Goal: Task Accomplishment & Management: Use online tool/utility

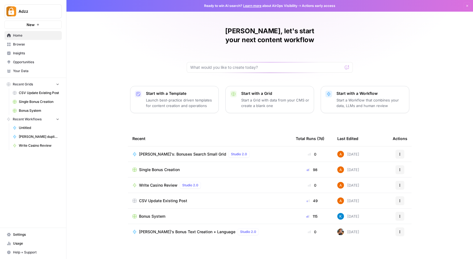
click at [23, 42] on span "Browse" at bounding box center [36, 44] width 46 height 5
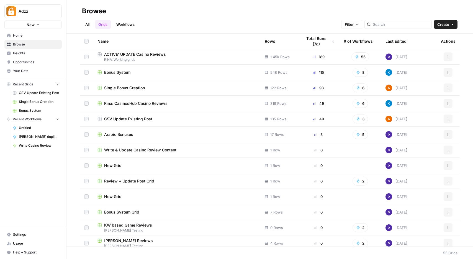
click at [156, 104] on span "Rina: CasinosHub Casino Reviews" at bounding box center [135, 104] width 63 height 6
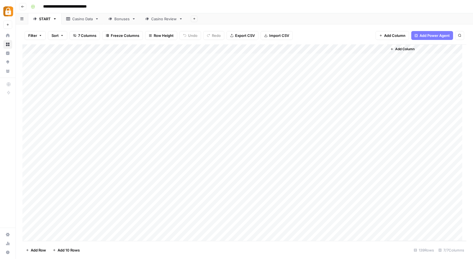
click at [171, 16] on div "Casino Review" at bounding box center [163, 19] width 25 height 6
click at [209, 193] on div "Add Column" at bounding box center [244, 142] width 444 height 196
drag, startPoint x: 232, startPoint y: 47, endPoint x: 297, endPoint y: 50, distance: 65.5
click at [295, 50] on div "Add Column" at bounding box center [244, 142] width 444 height 196
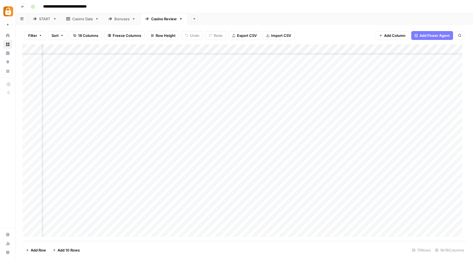
click at [297, 50] on div "Add Column" at bounding box center [244, 142] width 444 height 196
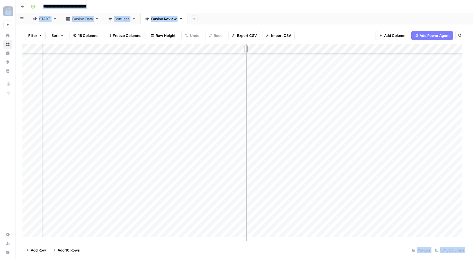
drag, startPoint x: 294, startPoint y: 49, endPoint x: 246, endPoint y: 48, distance: 48.2
click at [246, 48] on div "Add Column" at bounding box center [244, 142] width 444 height 196
click at [421, 193] on div "Add Column" at bounding box center [244, 142] width 444 height 196
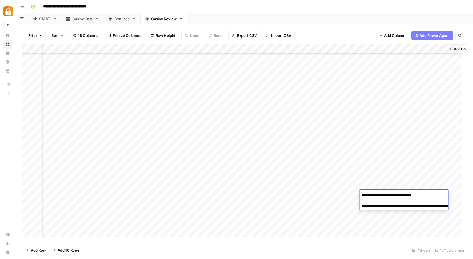
click at [215, 193] on div "Add Column" at bounding box center [244, 142] width 444 height 196
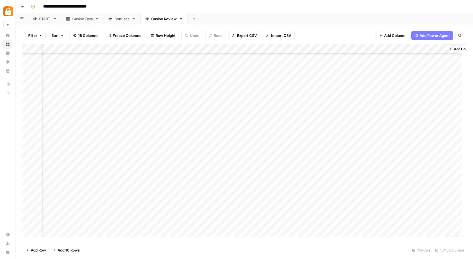
click at [359, 191] on div "Add Column" at bounding box center [244, 142] width 444 height 196
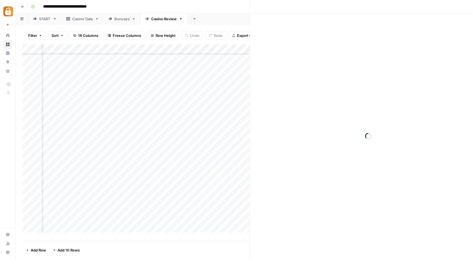
click at [359, 191] on div at bounding box center [371, 195] width 51 height 10
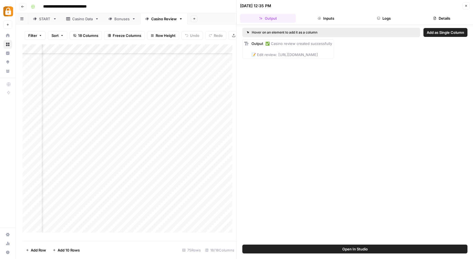
click at [383, 18] on button "Logs" at bounding box center [384, 18] width 56 height 9
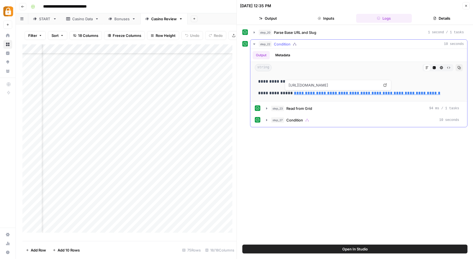
drag, startPoint x: 443, startPoint y: 92, endPoint x: 288, endPoint y: 95, distance: 155.2
click at [288, 95] on p "**********" at bounding box center [358, 92] width 201 height 7
copy link "**********"
click at [21, 5] on icon "button" at bounding box center [22, 6] width 3 height 3
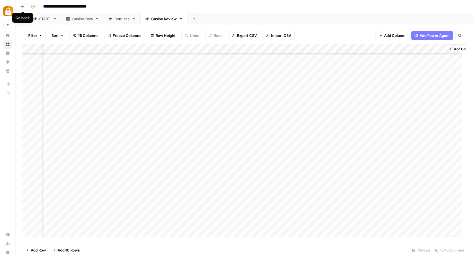
click at [22, 5] on icon "button" at bounding box center [22, 6] width 3 height 3
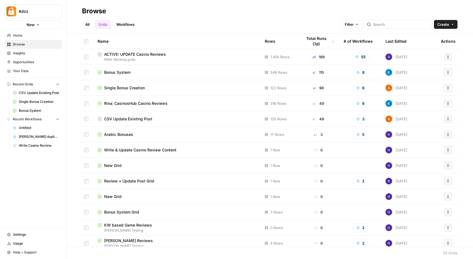
click at [119, 73] on span "Bonus System" at bounding box center [117, 73] width 26 height 6
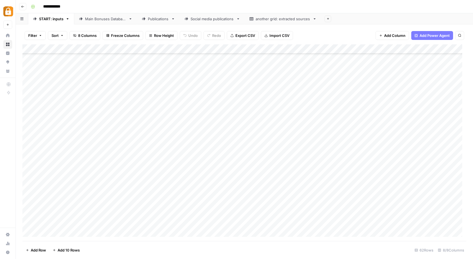
scroll to position [410, 0]
click at [56, 231] on div "Add Column" at bounding box center [244, 142] width 444 height 196
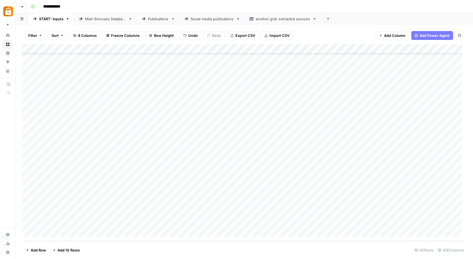
click at [56, 231] on div "Add Column" at bounding box center [244, 142] width 444 height 196
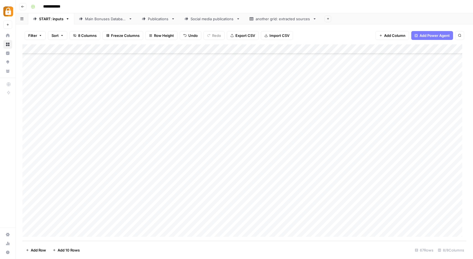
click at [56, 231] on div "Add Column" at bounding box center [244, 142] width 444 height 196
click at [122, 166] on div "Add Column" at bounding box center [244, 142] width 444 height 196
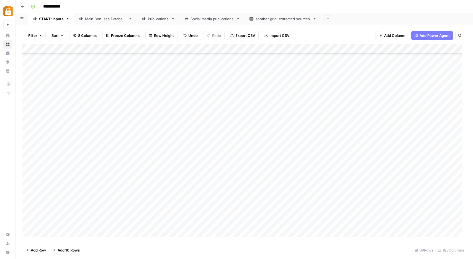
click at [121, 166] on div "Add Column" at bounding box center [244, 142] width 444 height 196
drag, startPoint x: 101, startPoint y: 170, endPoint x: 84, endPoint y: 170, distance: 17.2
click at [85, 170] on input "Adzz" at bounding box center [109, 168] width 48 height 5
type input "WP"
click at [104, 187] on button "WP" at bounding box center [102, 187] width 10 height 7
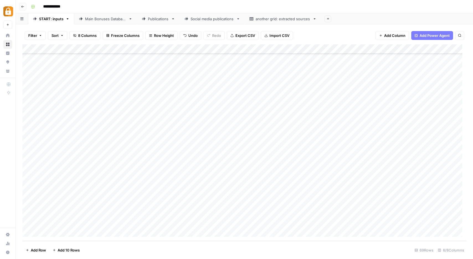
click at [344, 164] on div "Add Column" at bounding box center [244, 142] width 444 height 196
type textarea "**********"
click at [308, 168] on div "Add Column" at bounding box center [244, 142] width 444 height 196
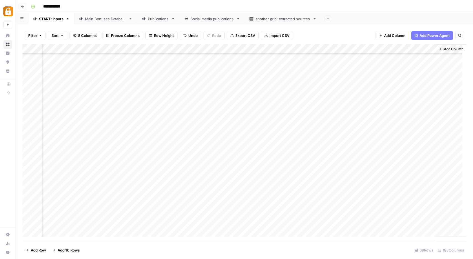
click at [333, 165] on div "Add Column" at bounding box center [244, 142] width 444 height 196
drag, startPoint x: 346, startPoint y: 46, endPoint x: 250, endPoint y: 45, distance: 95.9
click at [250, 45] on div "Add Column" at bounding box center [244, 142] width 444 height 196
click at [135, 35] on span "Freeze Columns" at bounding box center [125, 36] width 29 height 6
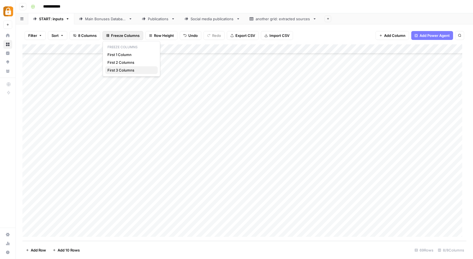
click at [133, 68] on span "First 3 Columns" at bounding box center [130, 70] width 46 height 6
drag, startPoint x: 175, startPoint y: 46, endPoint x: 113, endPoint y: 46, distance: 61.5
click at [113, 46] on div "Add Column" at bounding box center [244, 142] width 444 height 196
drag, startPoint x: 242, startPoint y: 47, endPoint x: 189, endPoint y: 47, distance: 52.6
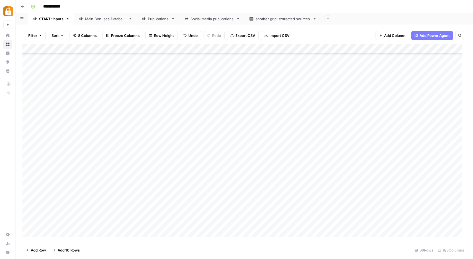
click at [189, 47] on div "Add Column" at bounding box center [244, 142] width 444 height 196
drag, startPoint x: 199, startPoint y: 45, endPoint x: 124, endPoint y: 45, distance: 74.8
click at [124, 45] on div "Add Column" at bounding box center [244, 142] width 444 height 196
click at [114, 18] on div "Main Bonuses Database" at bounding box center [105, 19] width 41 height 6
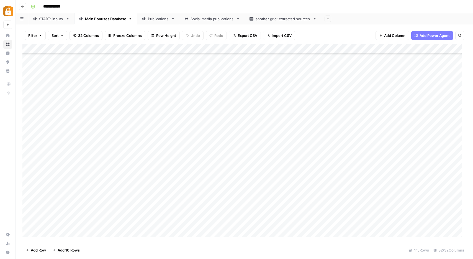
scroll to position [3735, 0]
click at [41, 36] on icon "button" at bounding box center [40, 35] width 3 height 3
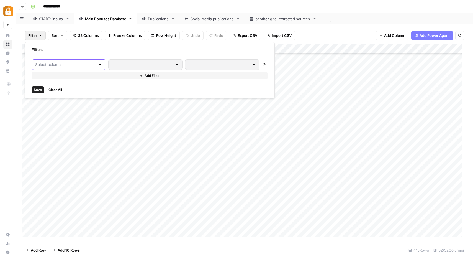
click at [85, 64] on input "text" at bounding box center [65, 65] width 61 height 6
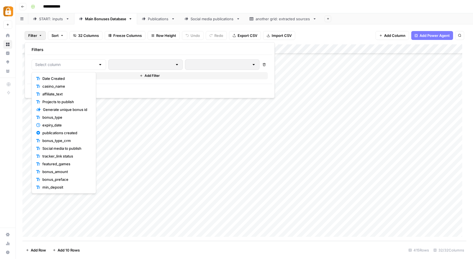
click at [68, 78] on span "Date Created" at bounding box center [65, 79] width 47 height 6
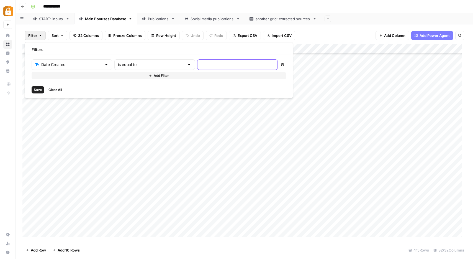
click at [201, 65] on input "text" at bounding box center [237, 65] width 73 height 6
click at [187, 65] on div at bounding box center [189, 65] width 4 height 6
type input "is equal to"
click at [201, 62] on input "text" at bounding box center [237, 65] width 73 height 6
click at [187, 63] on div at bounding box center [189, 65] width 4 height 6
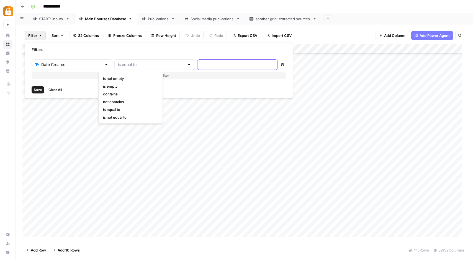
type input "is equal to"
click at [201, 63] on input "text" at bounding box center [237, 65] width 73 height 6
click at [187, 63] on div at bounding box center [189, 65] width 4 height 6
click at [126, 94] on span "contains" at bounding box center [129, 94] width 53 height 6
type input "contains"
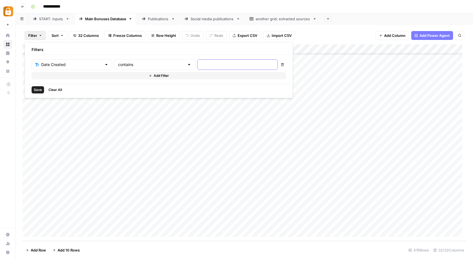
click at [201, 63] on input "text" at bounding box center [237, 65] width 73 height 6
type input "Sep 3"
click at [39, 91] on span "Save" at bounding box center [38, 89] width 8 height 5
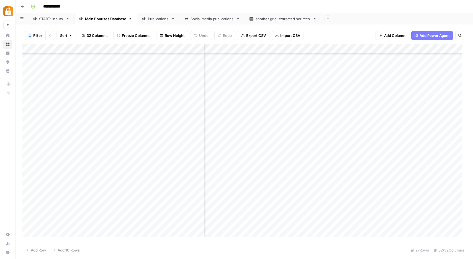
scroll to position [71, 53]
drag, startPoint x: 204, startPoint y: 48, endPoint x: 275, endPoint y: 48, distance: 71.5
click at [275, 48] on div "Add Column" at bounding box center [244, 142] width 444 height 196
drag, startPoint x: 134, startPoint y: 48, endPoint x: 126, endPoint y: 48, distance: 8.0
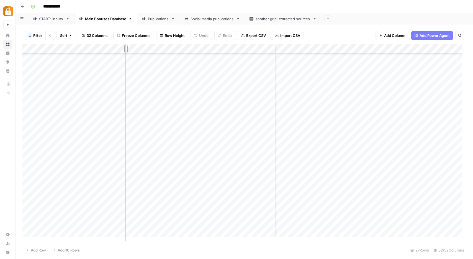
click at [126, 48] on div "Add Column" at bounding box center [244, 142] width 444 height 196
drag, startPoint x: 268, startPoint y: 48, endPoint x: 325, endPoint y: 50, distance: 57.4
click at [325, 50] on div "Add Column" at bounding box center [244, 142] width 444 height 196
click at [155, 183] on div "Add Column" at bounding box center [244, 142] width 444 height 196
drag, startPoint x: 325, startPoint y: 47, endPoint x: 420, endPoint y: 53, distance: 95.5
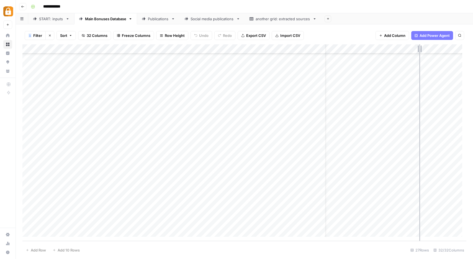
click at [420, 53] on div "Add Column" at bounding box center [244, 142] width 444 height 196
drag, startPoint x: 420, startPoint y: 47, endPoint x: 478, endPoint y: 53, distance: 58.3
click at [473, 53] on html "**********" at bounding box center [236, 129] width 473 height 259
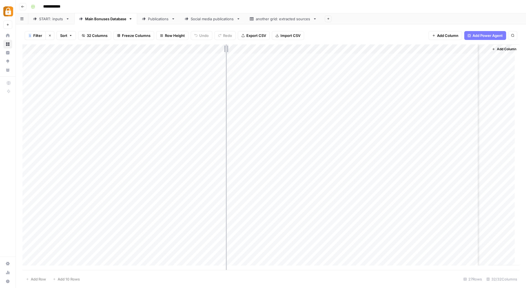
drag, startPoint x: 477, startPoint y: 49, endPoint x: 226, endPoint y: 42, distance: 251.4
click at [226, 42] on div "1 Filter Clear filters Sort 32 Columns Freeze Columns Row Height Undo Redo Expo…" at bounding box center [271, 155] width 510 height 263
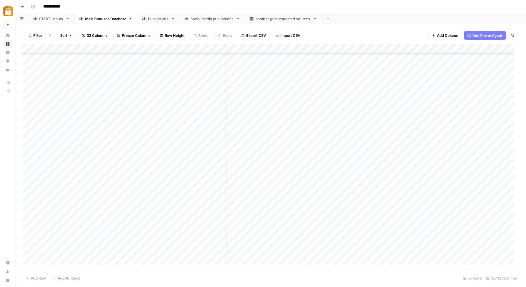
scroll to position [40, 0]
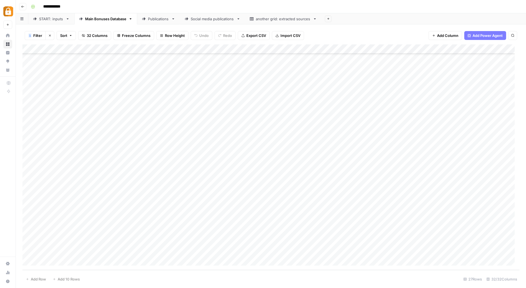
click at [161, 212] on div "Add Column" at bounding box center [270, 156] width 497 height 225
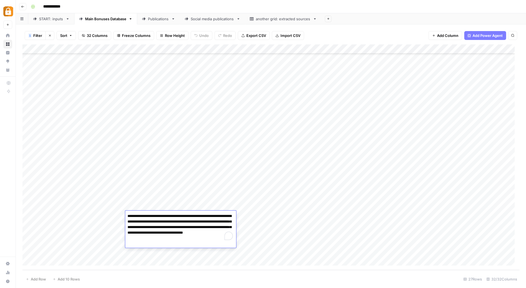
click at [161, 212] on textarea "**********" at bounding box center [180, 227] width 111 height 30
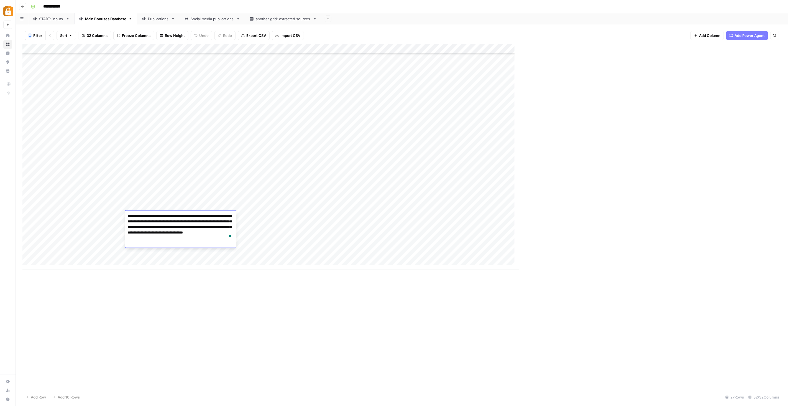
scroll to position [0, 0]
click at [111, 207] on div "Add Column" at bounding box center [401, 180] width 759 height 273
click at [109, 256] on div "Add Column" at bounding box center [401, 180] width 759 height 273
click at [155, 255] on div "Add Column" at bounding box center [401, 180] width 759 height 273
click at [56, 18] on div "START: inputs" at bounding box center [51, 19] width 24 height 6
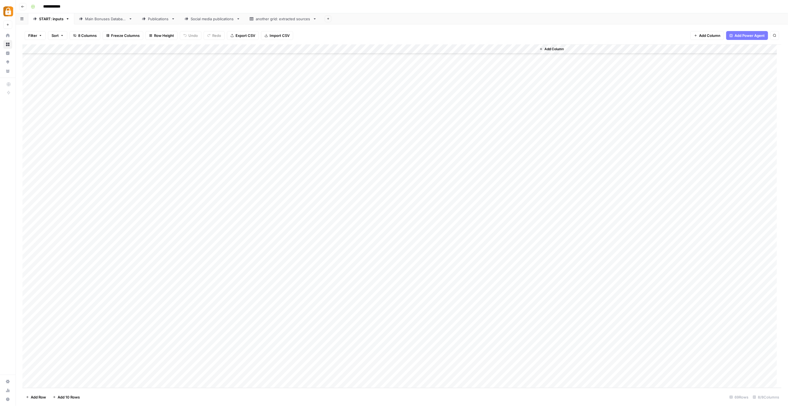
scroll to position [325, 0]
click at [50, 19] on div "START: inputs" at bounding box center [51, 19] width 24 height 6
click at [114, 258] on div "Add Column" at bounding box center [401, 215] width 759 height 343
type textarea "**********"
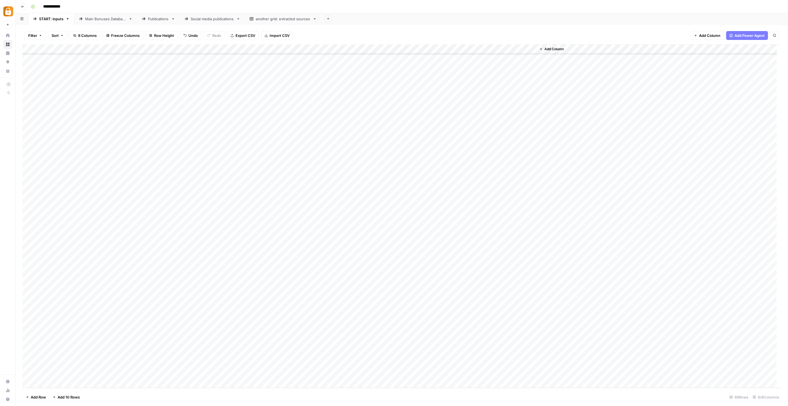
click at [269, 258] on div "Add Column" at bounding box center [401, 215] width 759 height 343
click at [272, 258] on button "Promo Page URL" at bounding box center [260, 378] width 33 height 7
click at [267, 48] on div "Add Column" at bounding box center [401, 215] width 759 height 343
click at [277, 106] on input "Promo Page URL" at bounding box center [280, 107] width 56 height 6
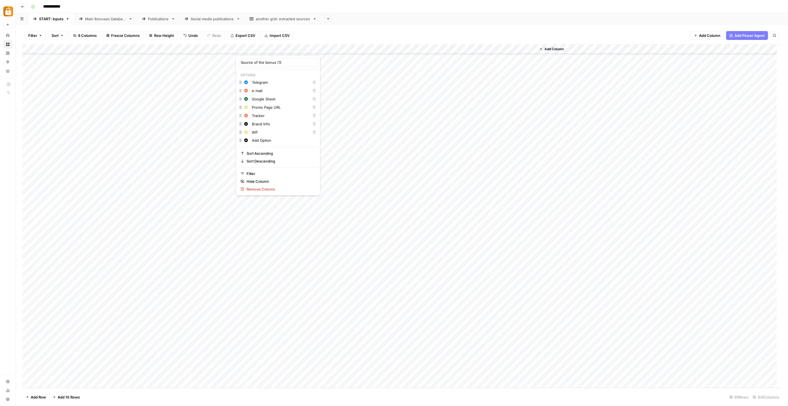
click at [277, 106] on input "Promo Page URL" at bounding box center [280, 107] width 56 height 6
type input "Official Site"
click at [301, 258] on div "Add Column" at bounding box center [401, 215] width 759 height 343
click at [350, 258] on div "Add Column" at bounding box center [401, 215] width 759 height 343
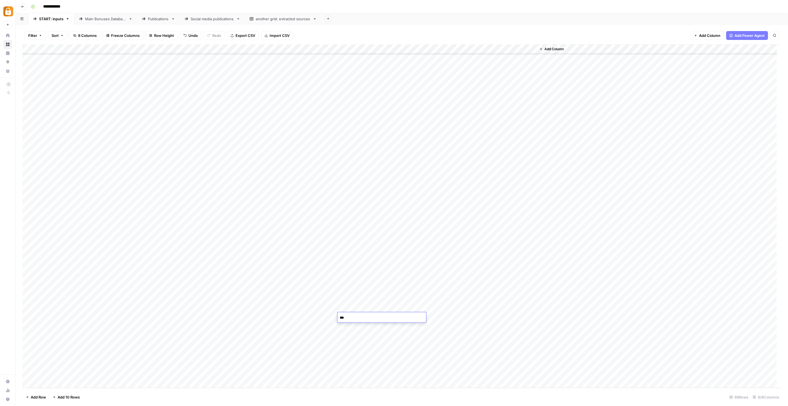
type textarea "****"
click at [353, 258] on div "Add Column" at bounding box center [401, 215] width 759 height 343
type textarea "****"
click at [296, 258] on div "Add Column" at bounding box center [401, 215] width 759 height 343
click at [436, 258] on div "Add Column" at bounding box center [401, 215] width 759 height 343
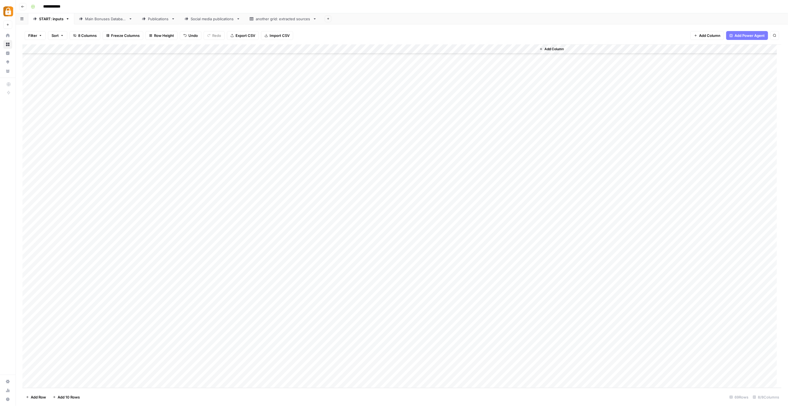
click at [473, 258] on div "Add Column" at bounding box center [401, 215] width 759 height 343
click at [109, 18] on div "Main Bonuses Database" at bounding box center [105, 19] width 41 height 6
click at [191, 258] on div "Add Column" at bounding box center [401, 215] width 759 height 343
click at [170, 258] on div "Add Column" at bounding box center [401, 215] width 759 height 343
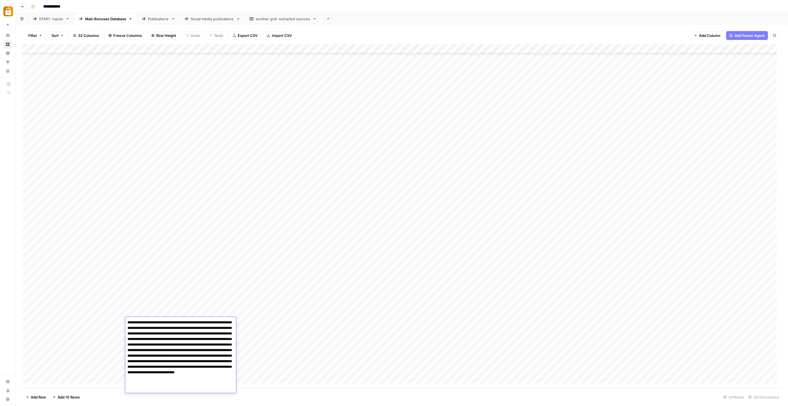
click at [170, 258] on textarea "**********" at bounding box center [180, 355] width 111 height 74
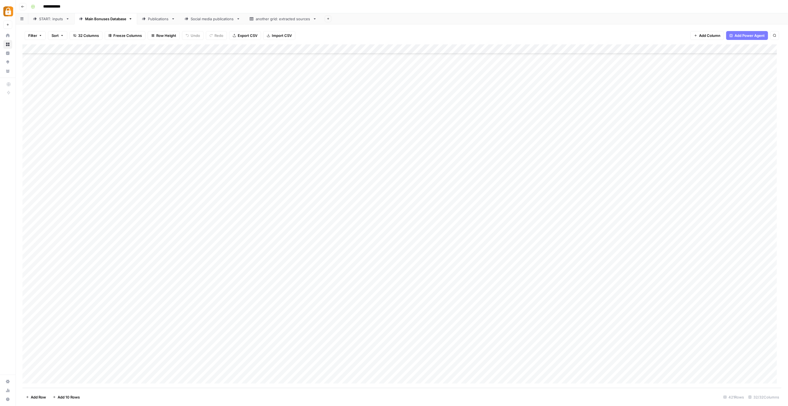
click at [398, 258] on div "Add Column" at bounding box center [401, 215] width 759 height 343
drag, startPoint x: 394, startPoint y: 322, endPoint x: 414, endPoint y: 322, distance: 20.0
click at [414, 258] on textarea "**********" at bounding box center [420, 322] width 89 height 8
click at [394, 258] on textarea "**********" at bounding box center [420, 322] width 89 height 8
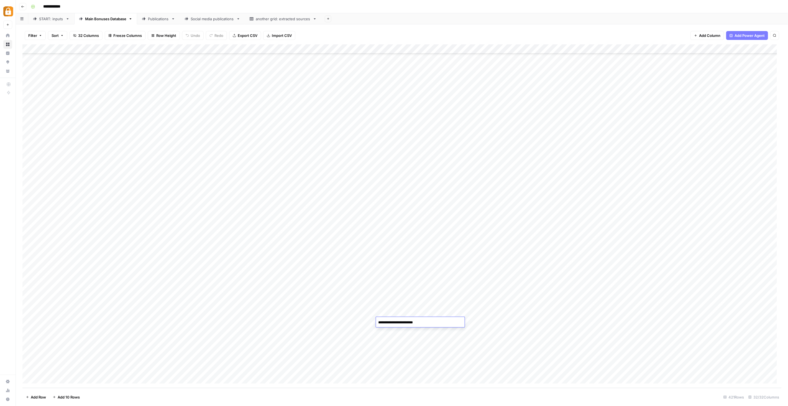
type textarea "*******"
click at [473, 258] on div "Add Column" at bounding box center [401, 215] width 759 height 343
click at [448, 258] on div "Add Column" at bounding box center [401, 215] width 759 height 343
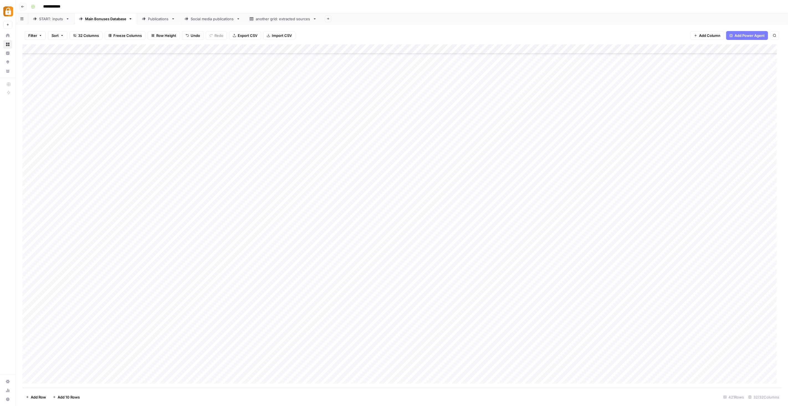
click at [473, 258] on div "Add Column" at bounding box center [401, 215] width 759 height 343
drag, startPoint x: 226, startPoint y: 47, endPoint x: 284, endPoint y: 53, distance: 58.2
click at [283, 53] on div "Add Column" at bounding box center [401, 215] width 759 height 343
click at [288, 53] on div "Add Column" at bounding box center [401, 215] width 759 height 343
click at [173, 258] on div "Add Column" at bounding box center [401, 215] width 759 height 343
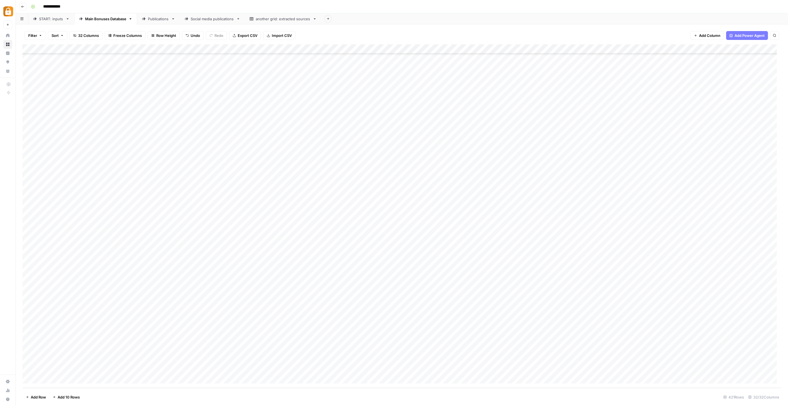
click at [182, 258] on div "Add Column" at bounding box center [401, 215] width 759 height 343
click at [209, 258] on div "Add Column" at bounding box center [401, 215] width 759 height 343
click at [200, 258] on div "Add Column" at bounding box center [401, 215] width 759 height 343
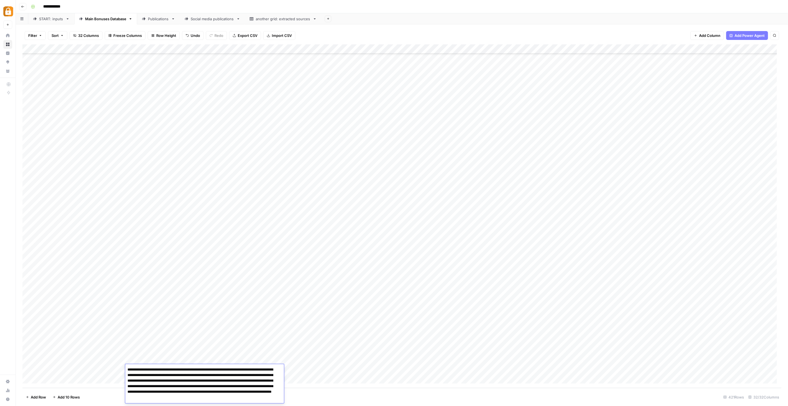
scroll to position [4, 0]
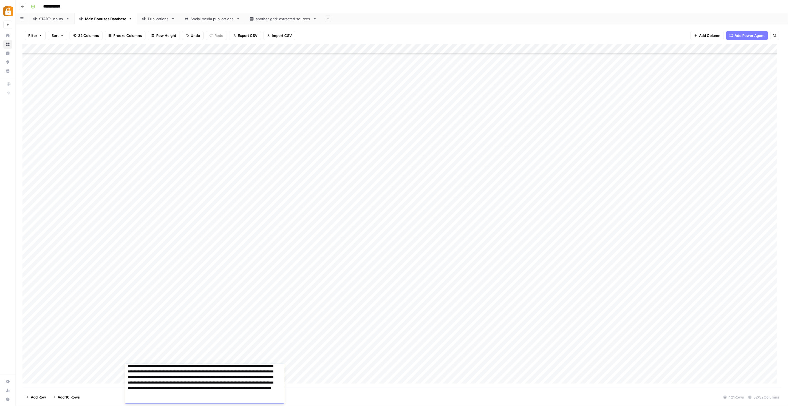
click at [200, 258] on textarea "**********" at bounding box center [202, 382] width 154 height 41
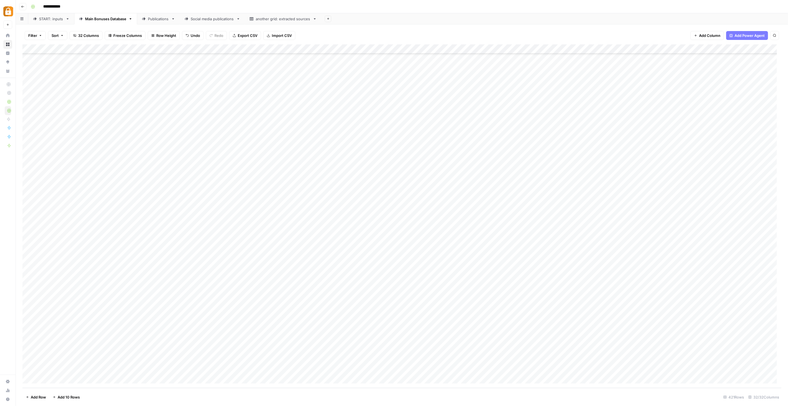
click at [93, 258] on footer "Add Row Add 10 Rows 421 Rows 32/32 Columns" at bounding box center [401, 397] width 759 height 18
click at [157, 258] on div "Add Column" at bounding box center [401, 215] width 759 height 343
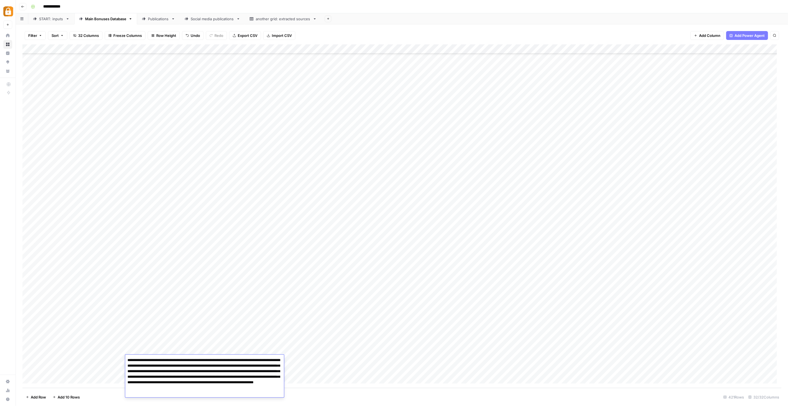
click at [157, 258] on textarea "**********" at bounding box center [204, 376] width 159 height 41
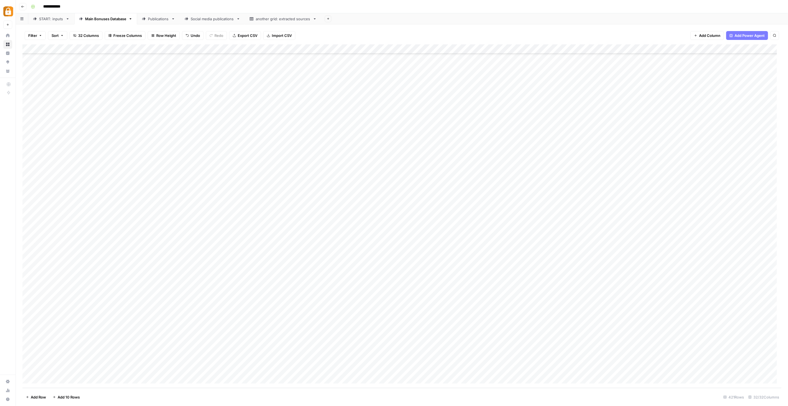
click at [303, 352] on div "Add Column" at bounding box center [401, 215] width 759 height 343
click at [247, 349] on div "Add Column" at bounding box center [401, 215] width 759 height 343
click at [249, 338] on div "Add Column" at bounding box center [401, 215] width 759 height 343
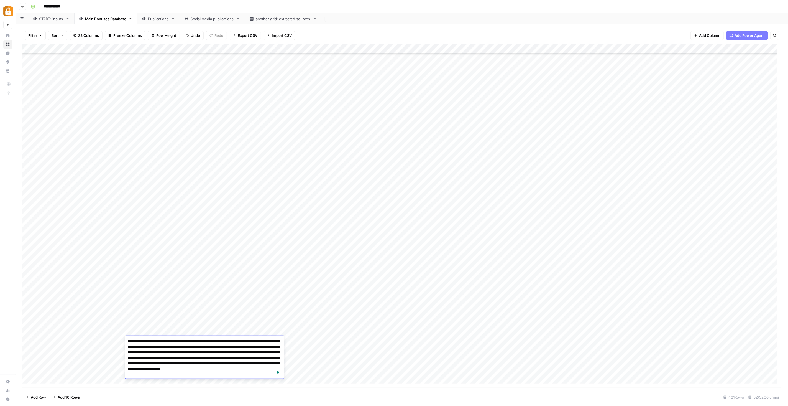
click at [92, 340] on div "Add Column" at bounding box center [401, 215] width 759 height 343
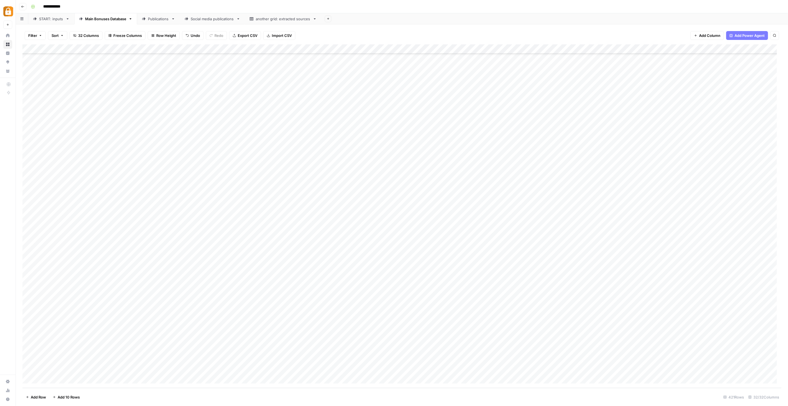
click at [50, 20] on div "START: inputs" at bounding box center [51, 19] width 24 height 6
click at [174, 336] on div "Add Column" at bounding box center [401, 215] width 759 height 343
type textarea "**********"
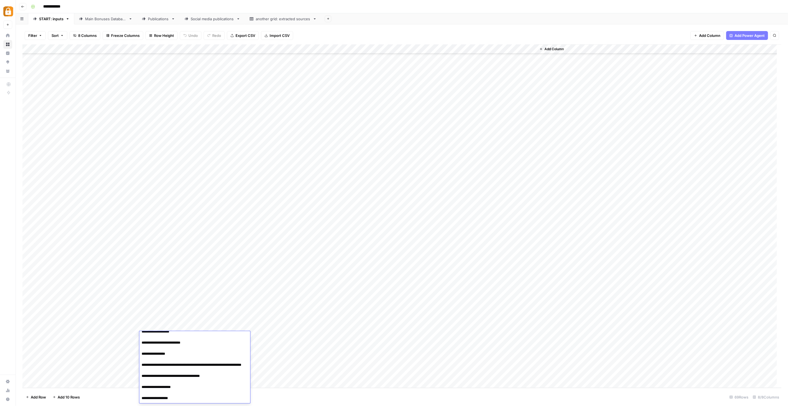
scroll to position [52, 0]
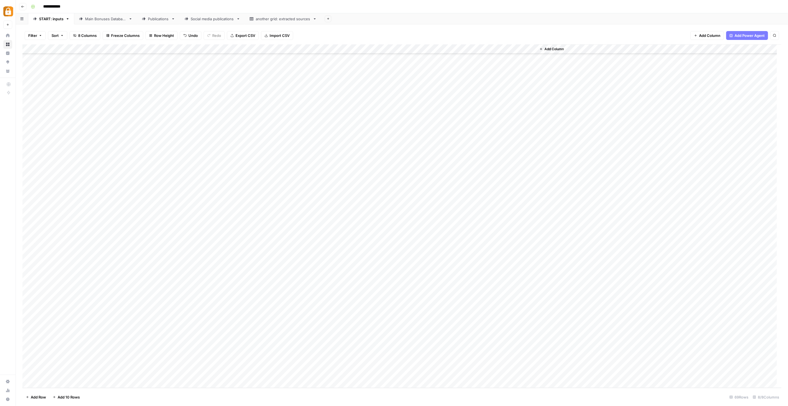
click at [265, 338] on div "Add Column" at bounding box center [401, 215] width 759 height 343
click at [262, 325] on div "Add Column" at bounding box center [401, 215] width 759 height 343
drag, startPoint x: 288, startPoint y: 330, endPoint x: 287, endPoint y: 333, distance: 3.4
click at [287, 333] on div "Add Column" at bounding box center [401, 215] width 759 height 343
click at [341, 328] on div "Add Column" at bounding box center [401, 215] width 759 height 343
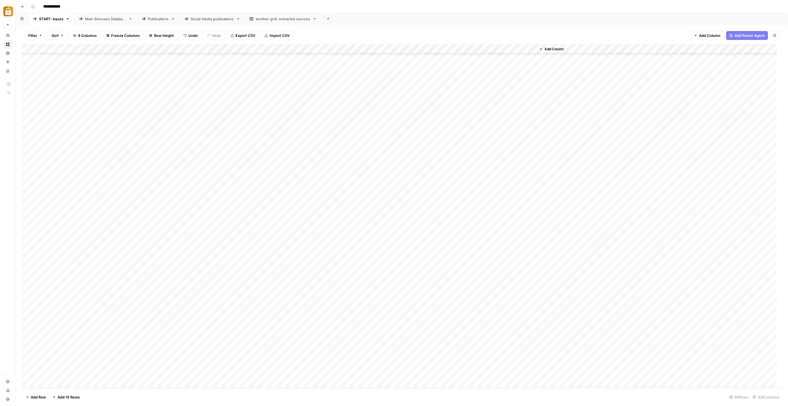
click at [386, 332] on div "Add Column" at bounding box center [401, 215] width 759 height 343
click at [440, 336] on div "Add Column" at bounding box center [401, 215] width 759 height 343
click at [110, 15] on link "Main Bonuses Database" at bounding box center [105, 18] width 63 height 11
click at [56, 19] on div "START: inputs" at bounding box center [51, 19] width 24 height 6
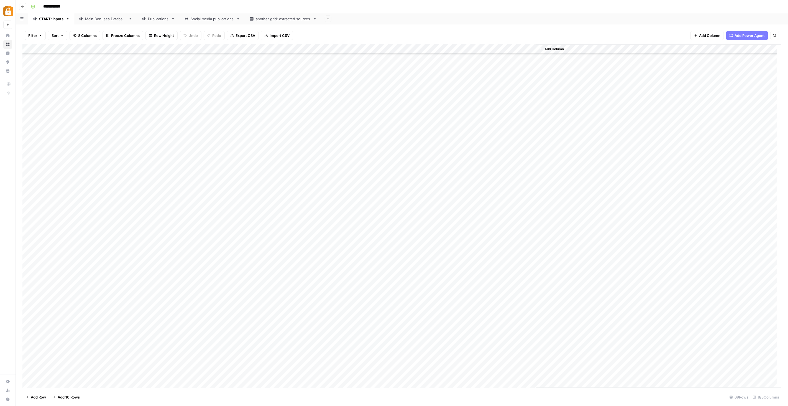
scroll to position [325, 0]
click at [105, 19] on div "Main Bonuses Database" at bounding box center [105, 19] width 41 height 6
click at [47, 18] on div "START: inputs" at bounding box center [51, 19] width 24 height 6
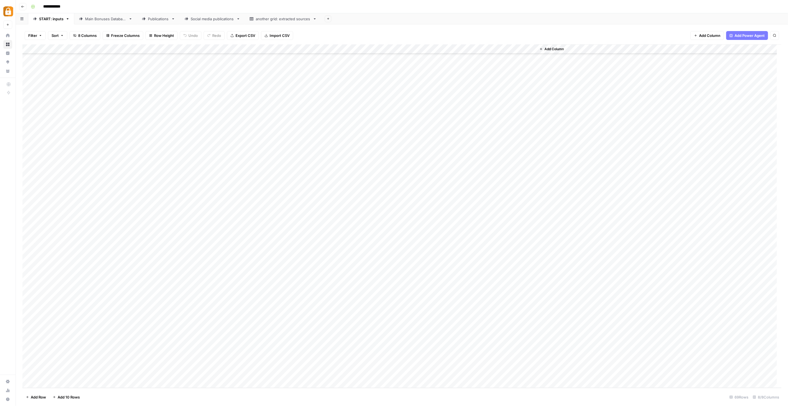
click at [444, 334] on div "Add Column" at bounding box center [401, 215] width 759 height 343
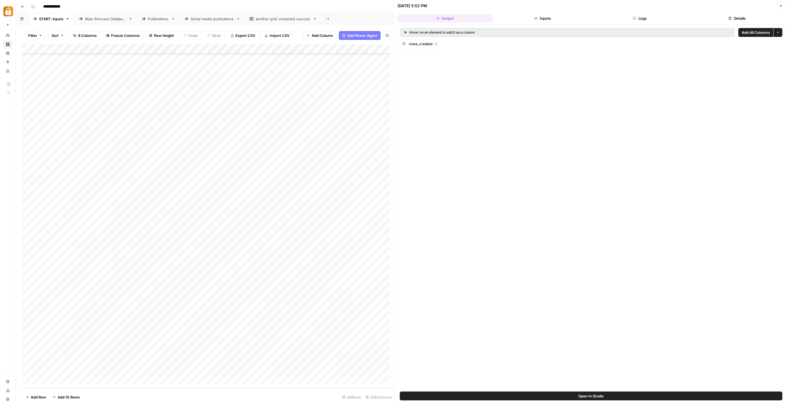
click at [639, 20] on button "Logs" at bounding box center [639, 18] width 95 height 9
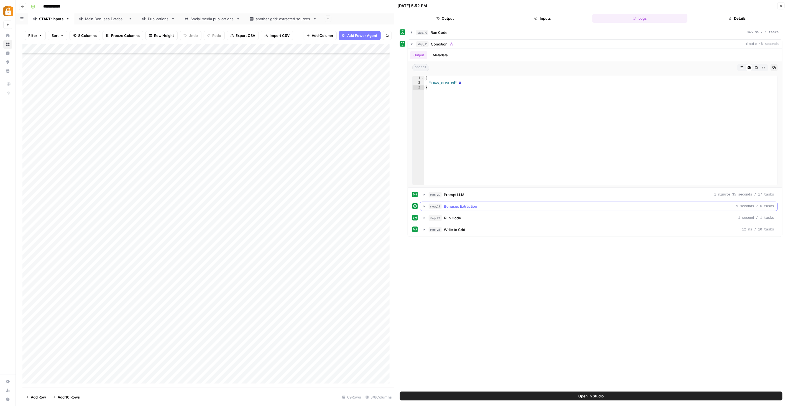
click at [423, 206] on icon "button" at bounding box center [424, 206] width 4 height 4
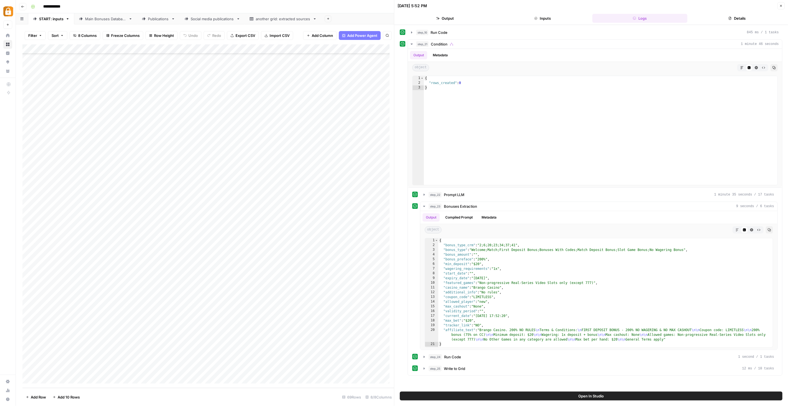
click at [98, 19] on div "Main Bonuses Database" at bounding box center [105, 19] width 41 height 6
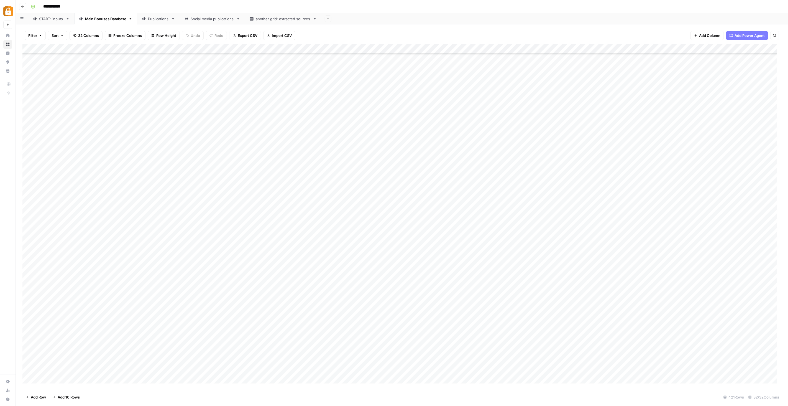
scroll to position [3645, 0]
click at [55, 17] on div "START: inputs" at bounding box center [51, 19] width 24 height 6
click at [116, 19] on div "Main Bonuses Database" at bounding box center [105, 19] width 41 height 6
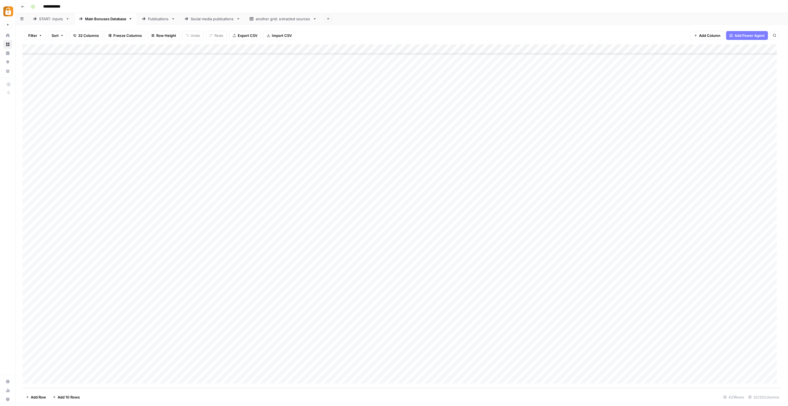
click at [196, 349] on div "Add Column" at bounding box center [401, 215] width 759 height 343
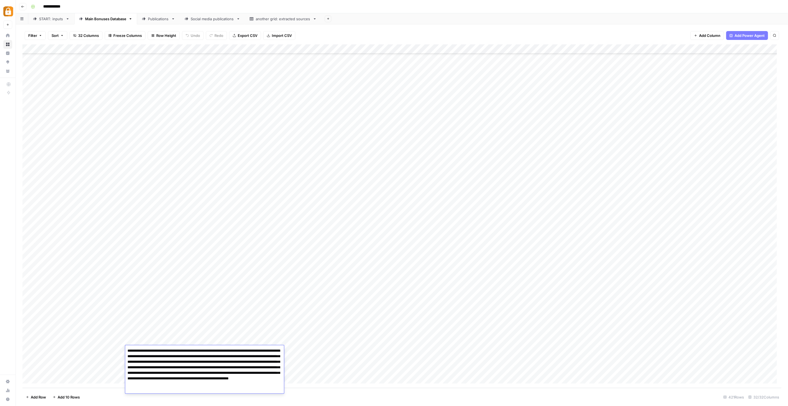
click at [196, 349] on textarea "**********" at bounding box center [204, 370] width 159 height 47
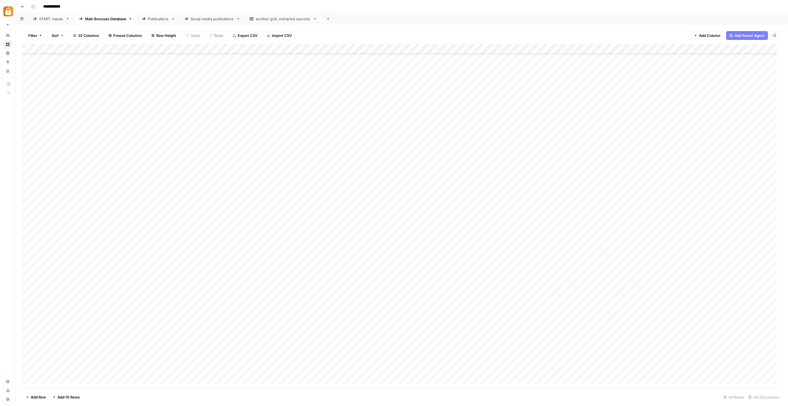
click at [101, 342] on div "Add Column" at bounding box center [401, 215] width 759 height 343
click at [263, 322] on div "Add Column" at bounding box center [401, 215] width 759 height 343
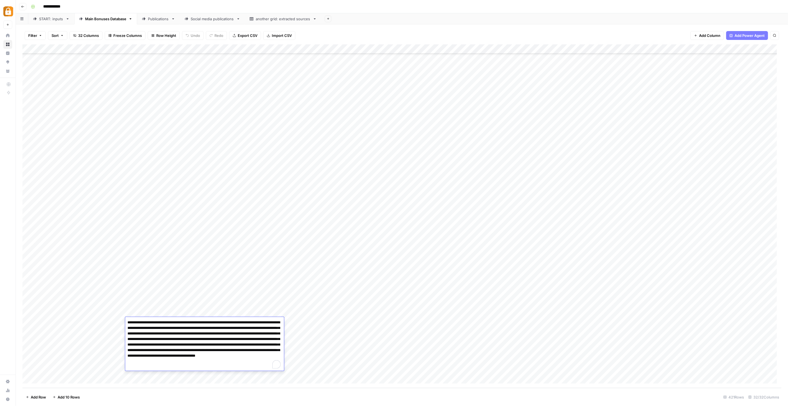
click at [263, 322] on textarea "**********" at bounding box center [204, 344] width 159 height 52
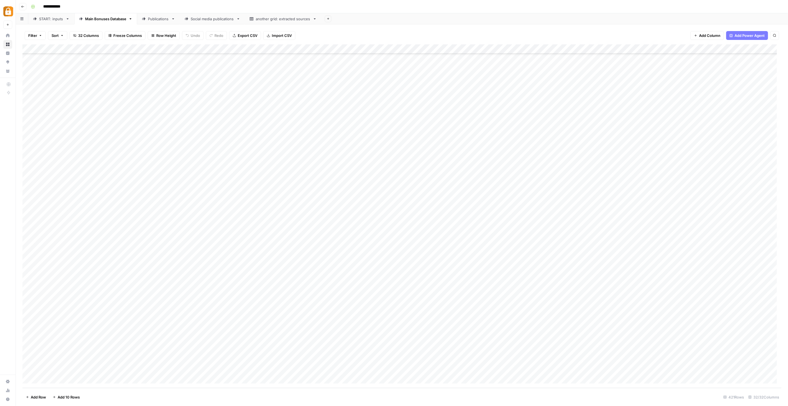
click at [21, 7] on icon "button" at bounding box center [22, 6] width 3 height 3
click at [24, 7] on icon "button" at bounding box center [22, 6] width 3 height 3
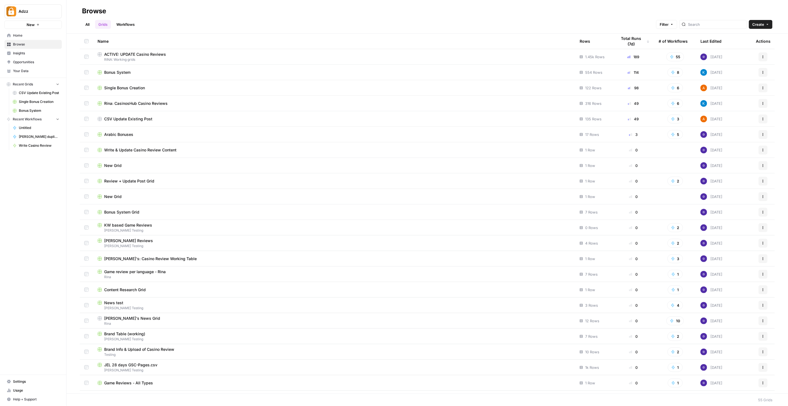
click at [130, 86] on span "Single Bonus Creation" at bounding box center [124, 88] width 41 height 6
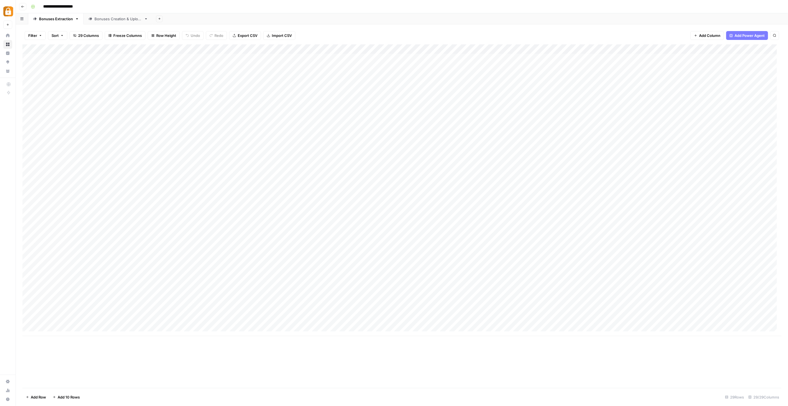
scroll to position [4, 0]
click at [157, 318] on div "Add Column" at bounding box center [401, 189] width 759 height 291
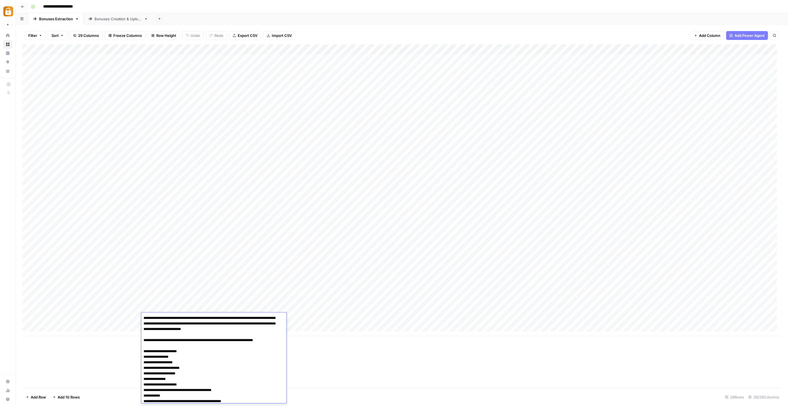
scroll to position [28, 0]
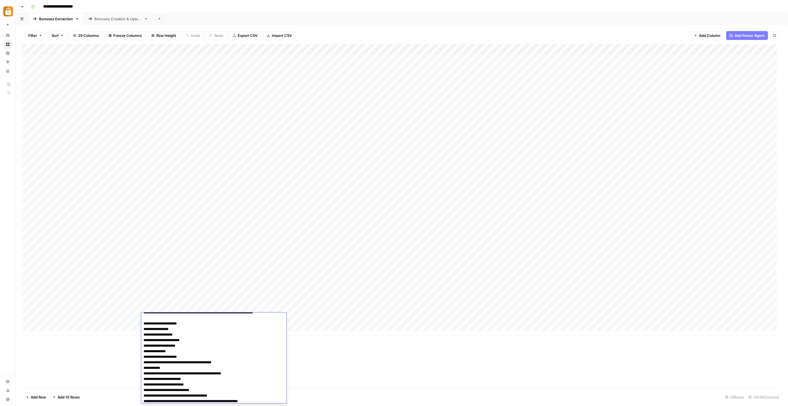
drag, startPoint x: 193, startPoint y: 342, endPoint x: 143, endPoint y: 343, distance: 50.4
click at [143, 343] on textarea "**********" at bounding box center [211, 345] width 140 height 119
click at [146, 344] on textarea "**********" at bounding box center [211, 345] width 140 height 119
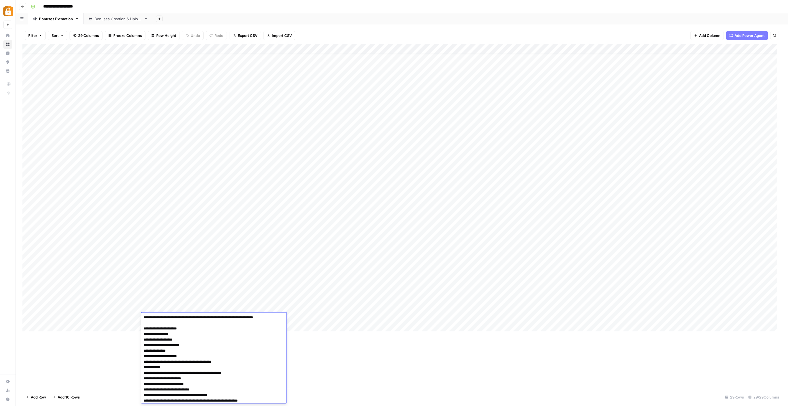
scroll to position [24, 0]
click at [194, 386] on textarea "**********" at bounding box center [211, 346] width 140 height 113
click at [190, 387] on textarea "**********" at bounding box center [211, 346] width 140 height 113
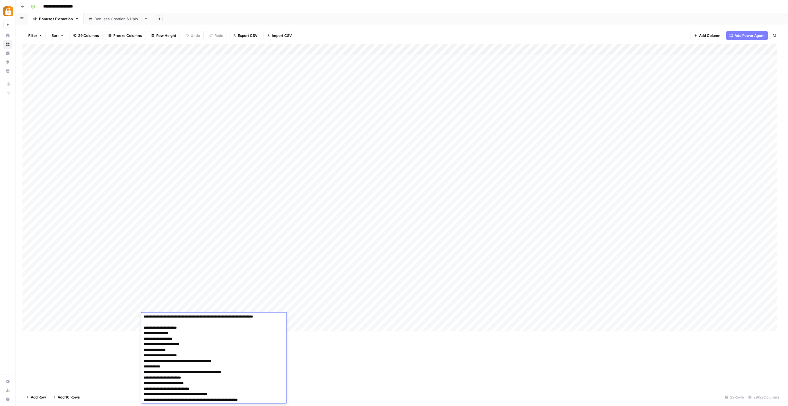
drag, startPoint x: 181, startPoint y: 388, endPoint x: 212, endPoint y: 387, distance: 31.0
click at [212, 387] on textarea "**********" at bounding box center [211, 346] width 140 height 113
type textarea "**********"
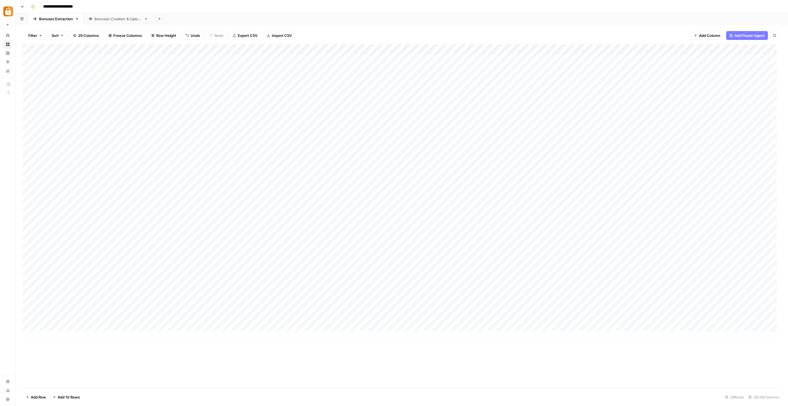
click at [303, 344] on div "Add Column" at bounding box center [401, 215] width 759 height 343
click at [408, 315] on div "Add Column" at bounding box center [401, 189] width 759 height 291
click at [123, 17] on div "Bonuses Creation & Upload" at bounding box center [117, 19] width 47 height 6
click at [347, 367] on div "Add Column" at bounding box center [401, 215] width 759 height 343
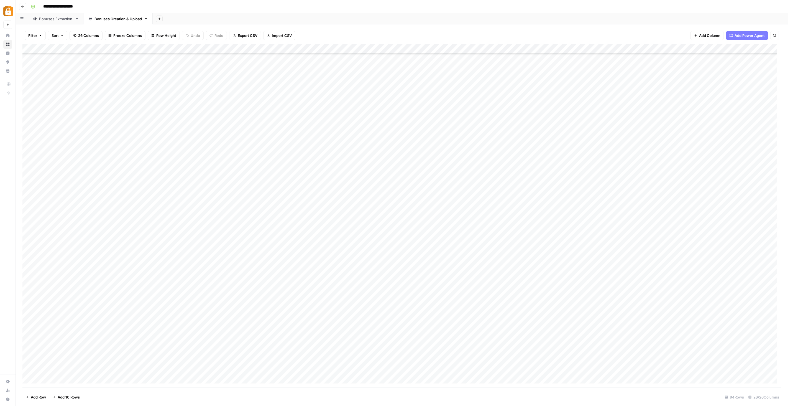
click at [59, 18] on div "Bonuses Extraction" at bounding box center [56, 19] width 34 height 6
click at [263, 316] on div "Add Column" at bounding box center [401, 189] width 759 height 291
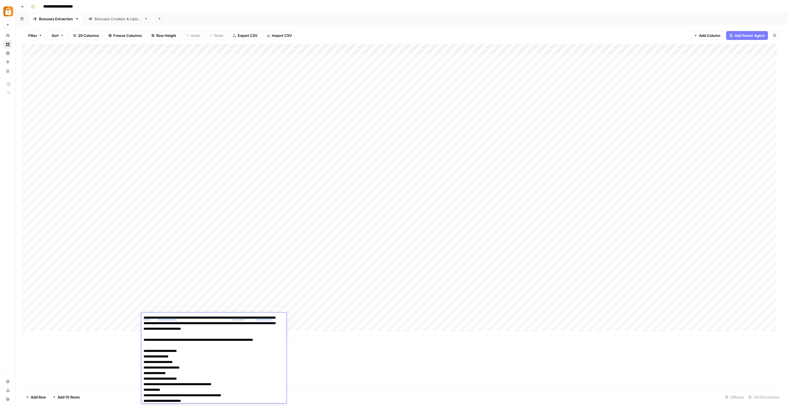
scroll to position [0, 0]
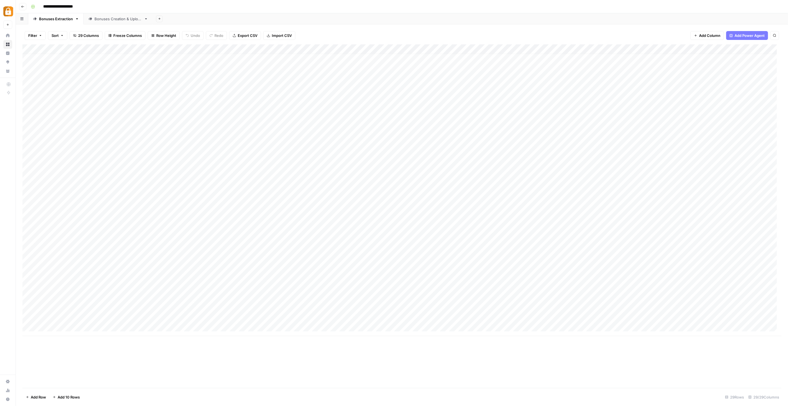
click at [354, 314] on div "Add Column" at bounding box center [401, 189] width 759 height 291
click at [413, 315] on div "Add Column" at bounding box center [401, 189] width 759 height 291
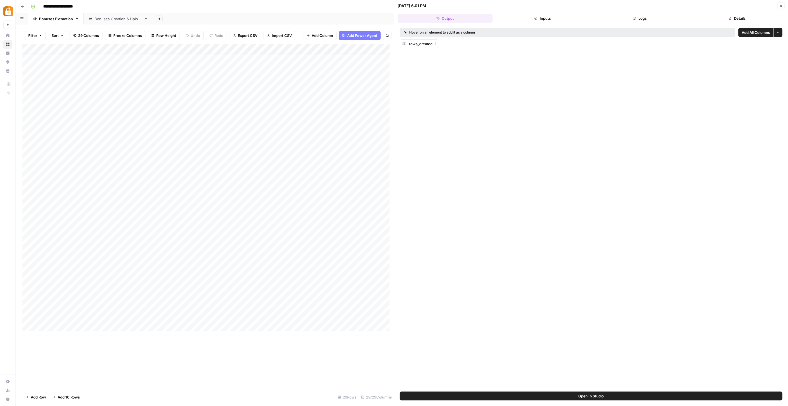
click at [639, 19] on button "Logs" at bounding box center [639, 18] width 95 height 9
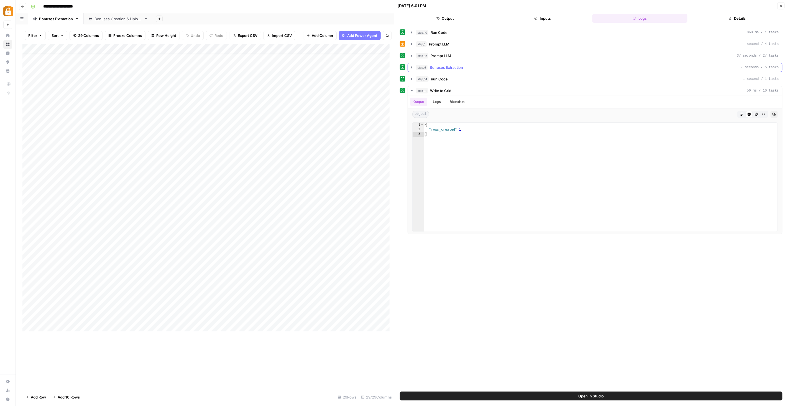
click at [413, 68] on icon "button" at bounding box center [411, 67] width 4 height 4
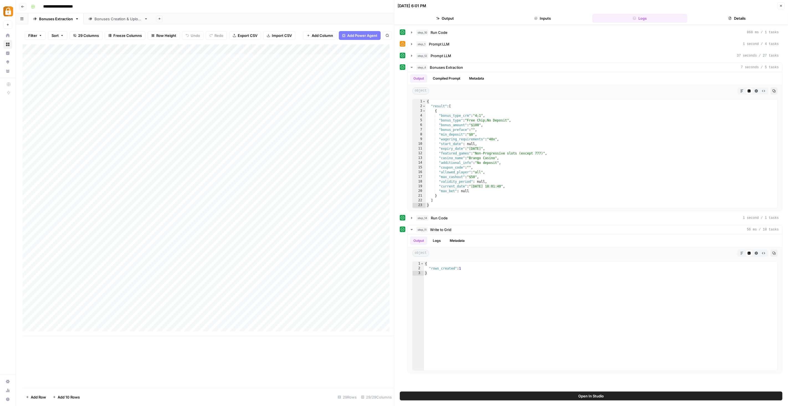
scroll to position [4, 0]
click at [782, 6] on icon "button" at bounding box center [780, 5] width 3 height 3
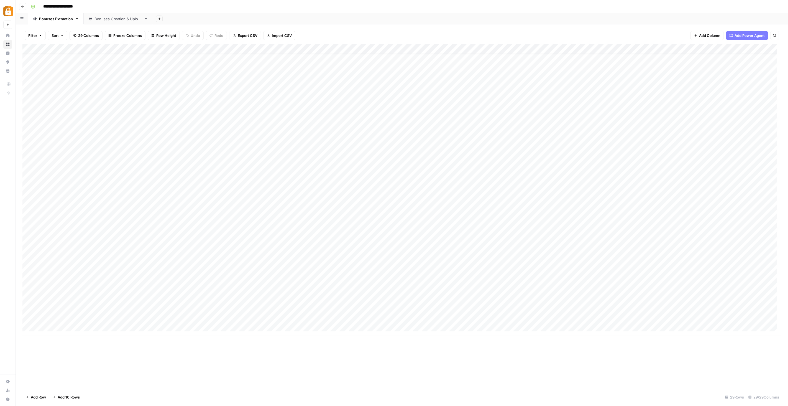
click at [128, 14] on link "Bonuses Creation & Upload" at bounding box center [118, 18] width 69 height 11
click at [254, 368] on div "Add Column" at bounding box center [401, 215] width 759 height 343
click at [254, 368] on div at bounding box center [259, 369] width 51 height 10
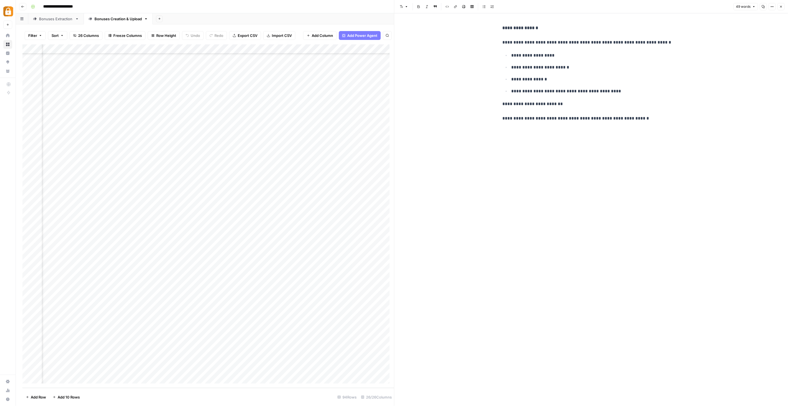
click at [197, 368] on div "Add Column" at bounding box center [208, 215] width 372 height 343
click at [197, 368] on textarea "**********" at bounding box center [228, 369] width 89 height 8
click at [305, 370] on div "Add Column" at bounding box center [208, 215] width 372 height 343
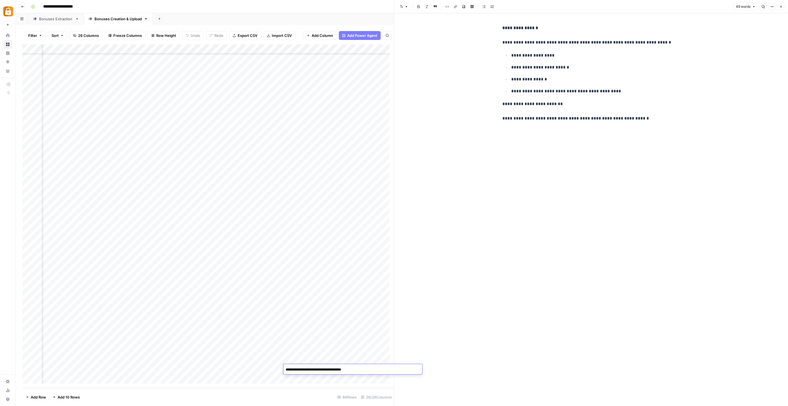
click at [305, 370] on textarea "**********" at bounding box center [352, 369] width 139 height 8
click at [455, 324] on div "**********" at bounding box center [591, 209] width 394 height 392
click at [163, 369] on div "Add Column" at bounding box center [208, 215] width 372 height 343
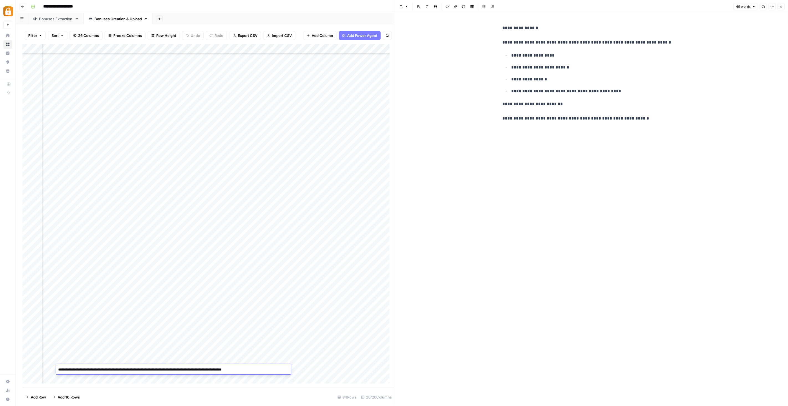
click at [163, 369] on textarea "**********" at bounding box center [173, 369] width 235 height 8
click at [267, 370] on div "Add Column" at bounding box center [208, 215] width 372 height 343
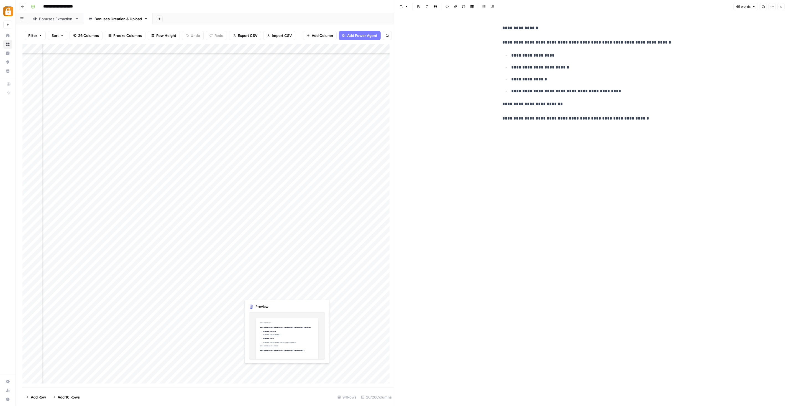
click at [267, 370] on div "Add Column" at bounding box center [208, 215] width 372 height 343
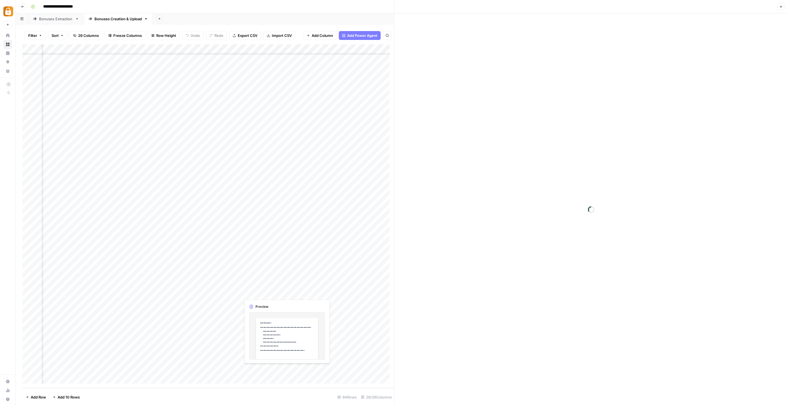
click at [267, 370] on div at bounding box center [266, 369] width 51 height 10
